Goal: Information Seeking & Learning: Learn about a topic

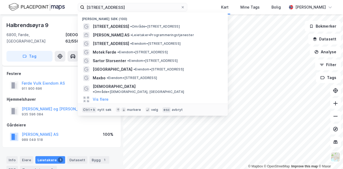
click at [127, 7] on input "hafstadvegen 23" at bounding box center [132, 7] width 96 height 8
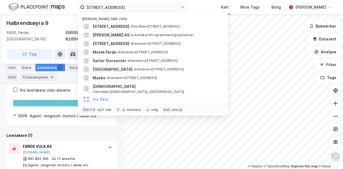
click at [127, 7] on input "hafstadvegen 23" at bounding box center [132, 7] width 96 height 8
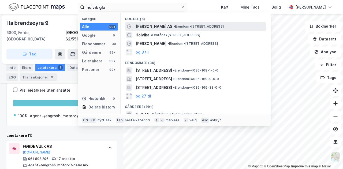
click at [154, 27] on span "[PERSON_NAME] AS" at bounding box center [154, 26] width 37 height 6
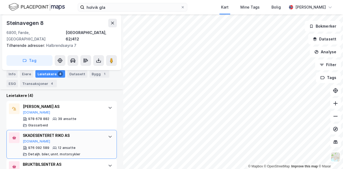
scroll to position [176, 0]
click at [79, 132] on div "SKADESENTERET RIKO AS" at bounding box center [63, 135] width 80 height 6
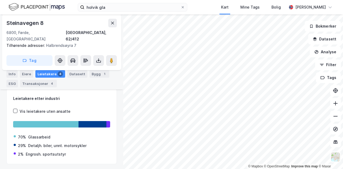
scroll to position [86, 0]
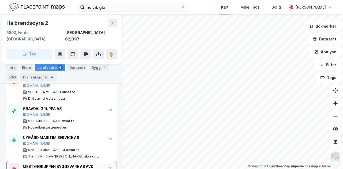
scroll to position [204, 0]
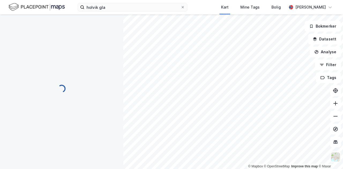
scroll to position [35, 0]
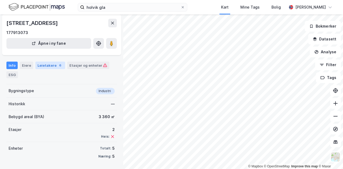
click at [49, 66] on div "Leietakere 6" at bounding box center [50, 66] width 30 height 8
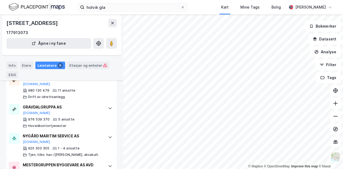
scroll to position [131, 0]
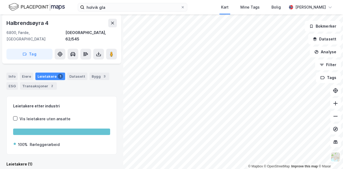
scroll to position [59, 0]
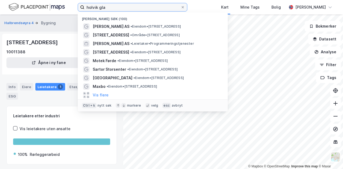
click at [119, 10] on input "holvik gla" at bounding box center [132, 7] width 96 height 8
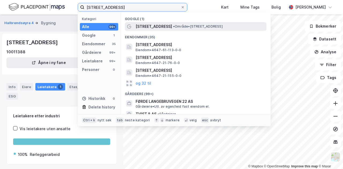
type input "langebruvegen 8"
click at [152, 25] on span "[STREET_ADDRESS]" at bounding box center [154, 26] width 36 height 6
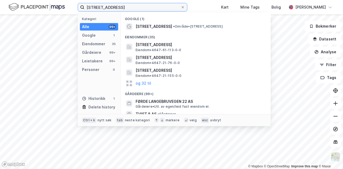
click at [127, 6] on input "langebruvegen 8" at bounding box center [132, 7] width 96 height 8
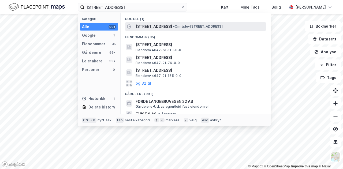
click at [152, 28] on span "[STREET_ADDRESS]" at bounding box center [154, 26] width 36 height 6
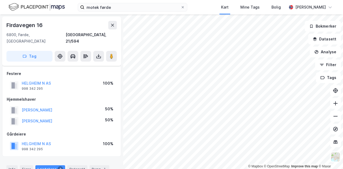
scroll to position [172, 0]
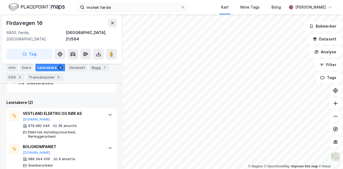
click at [102, 13] on div "motek førde Kart Mine Tags Bolig [PERSON_NAME]" at bounding box center [171, 7] width 343 height 14
click at [103, 11] on label "motek førde" at bounding box center [133, 7] width 110 height 9
click at [103, 11] on input "motek førde" at bounding box center [132, 7] width 96 height 8
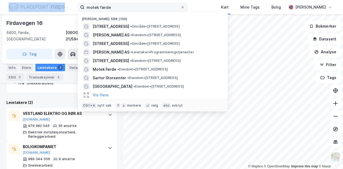
click at [103, 11] on label "motek førde" at bounding box center [133, 7] width 110 height 9
click at [103, 11] on input "motek førde" at bounding box center [132, 7] width 96 height 8
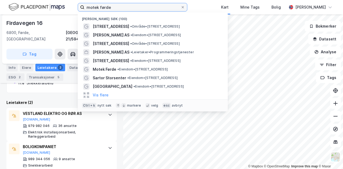
click at [105, 10] on input "motek førde" at bounding box center [132, 7] width 96 height 8
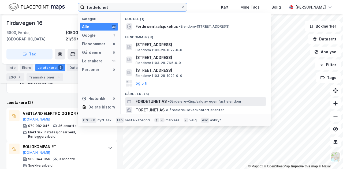
type input "førdetunet"
click at [159, 101] on span "FØRDETUNET AS" at bounding box center [151, 101] width 31 height 6
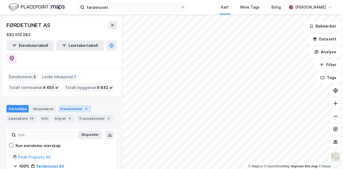
click at [76, 105] on div "Eiendommer 3" at bounding box center [74, 109] width 33 height 8
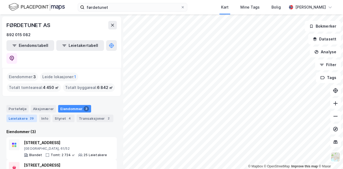
click at [21, 115] on div "Leietakere 29" at bounding box center [21, 119] width 31 height 8
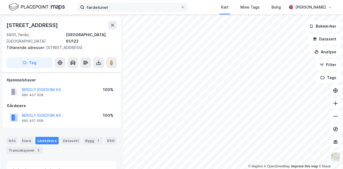
scroll to position [76, 0]
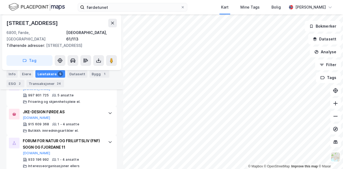
scroll to position [306, 0]
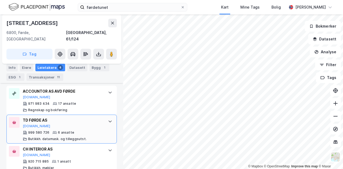
scroll to position [222, 0]
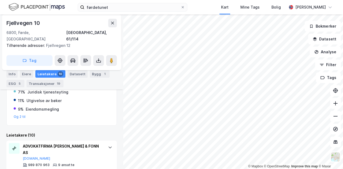
scroll to position [167, 0]
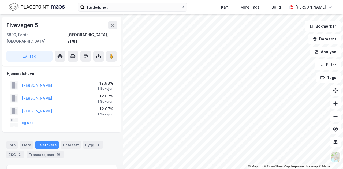
scroll to position [80, 0]
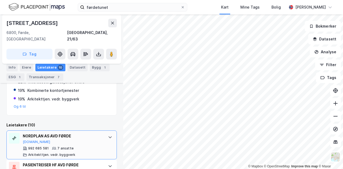
scroll to position [120, 0]
